Goal: Navigation & Orientation: Go to known website

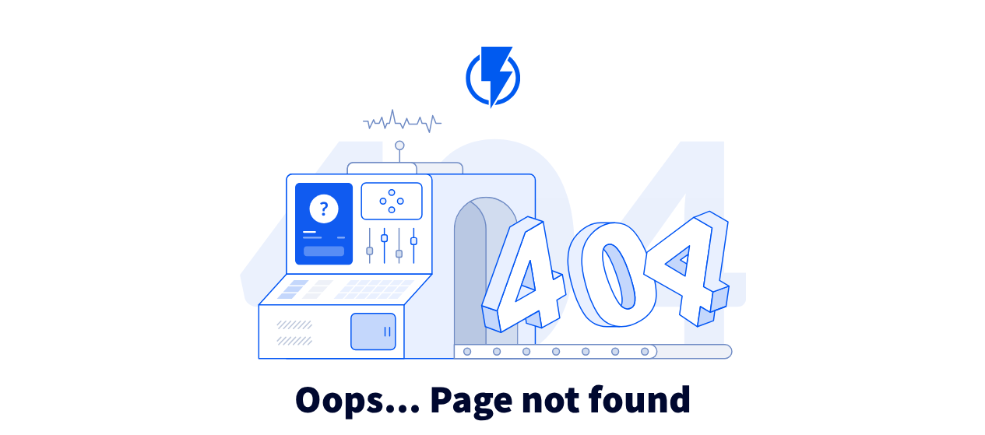
click at [313, 55] on div "Oops... Page not found We suggest you go to homepage while we fixing the proble…" at bounding box center [492, 270] width 985 height 540
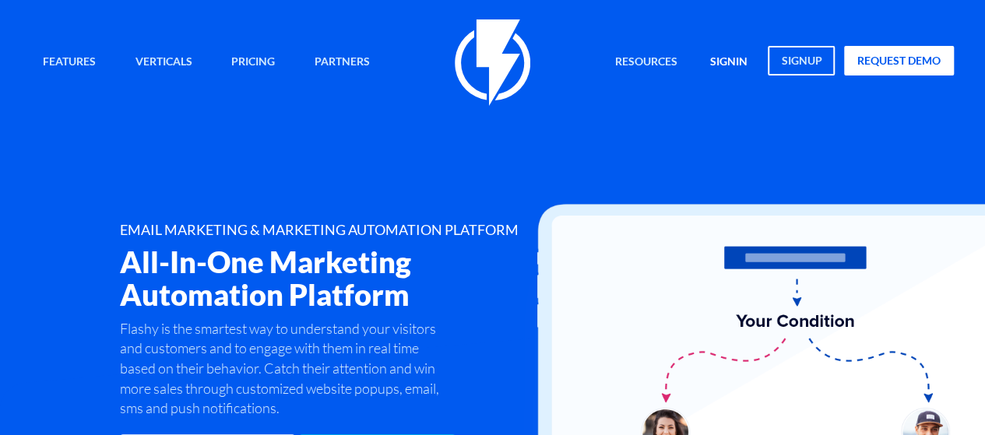
click at [730, 62] on link "signin" at bounding box center [729, 62] width 61 height 33
